Goal: Task Accomplishment & Management: Complete application form

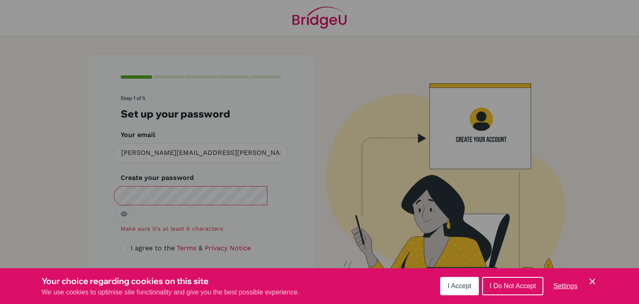
click at [474, 290] on button "I Accept" at bounding box center [459, 286] width 39 height 18
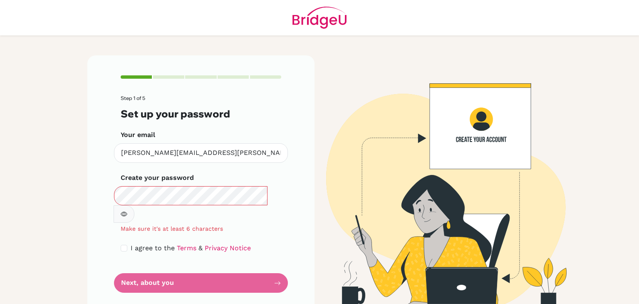
click at [134, 205] on button "button" at bounding box center [124, 213] width 21 height 17
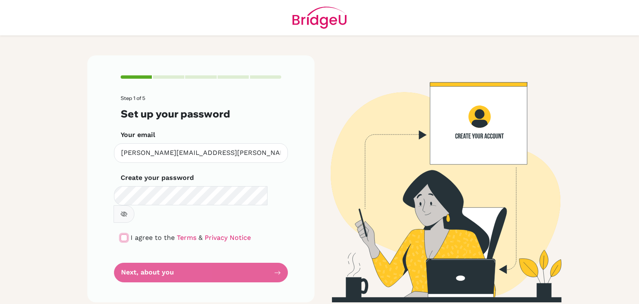
click at [124, 234] on input "checkbox" at bounding box center [124, 237] width 7 height 7
checkbox input "true"
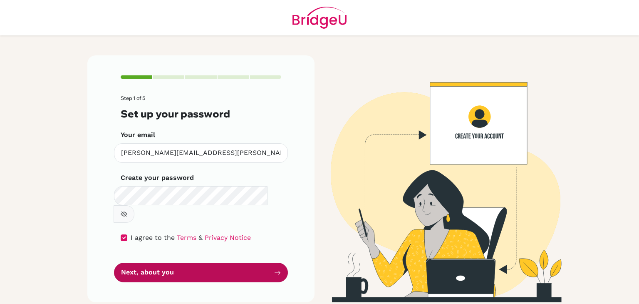
click at [169, 263] on button "Next, about you" at bounding box center [201, 273] width 174 height 20
